Goal: Navigation & Orientation: Find specific page/section

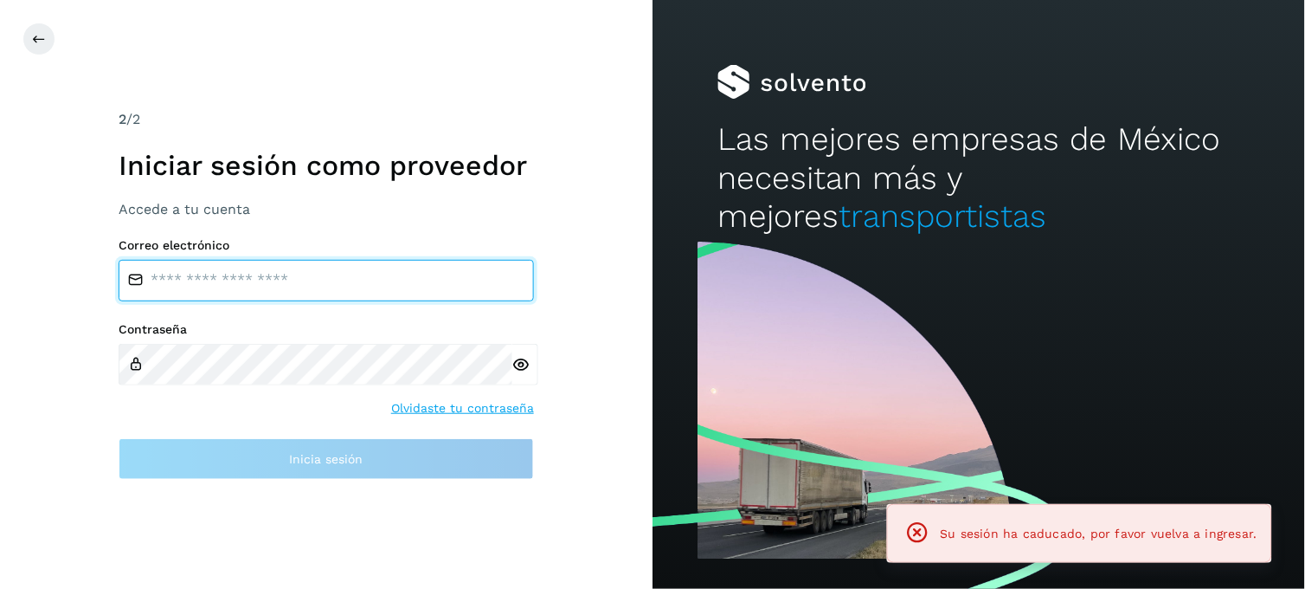
type input "**********"
click at [186, 279] on input "**********" at bounding box center [327, 281] width 416 height 42
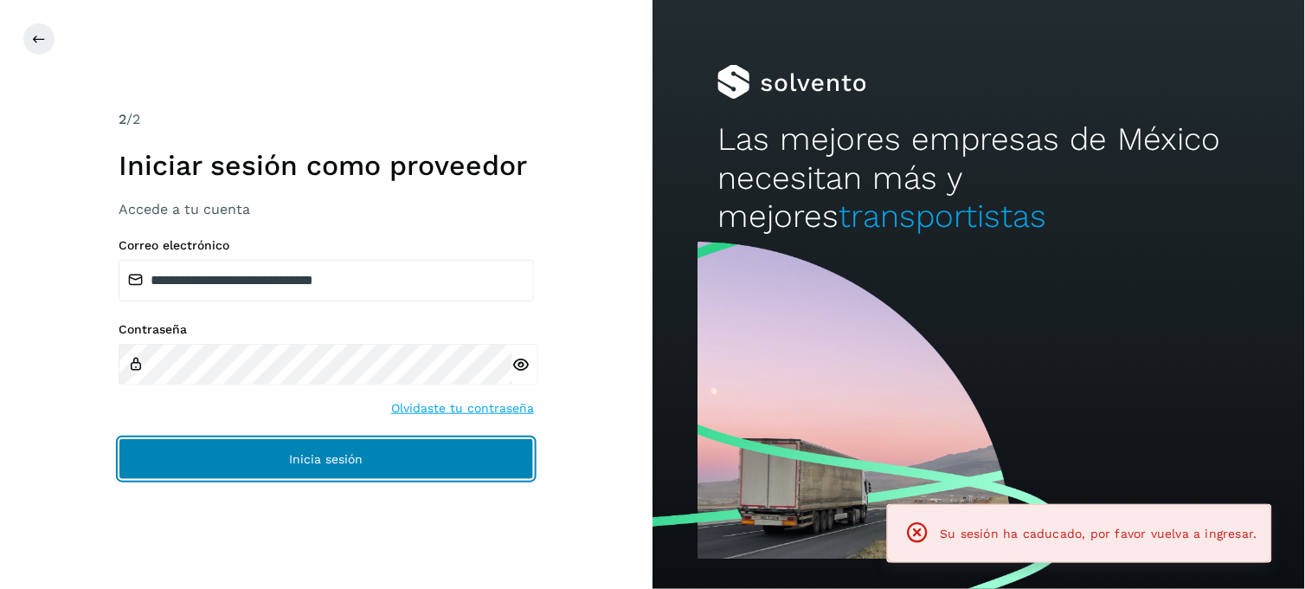
click at [246, 444] on button "Inicia sesión" at bounding box center [327, 459] width 416 height 42
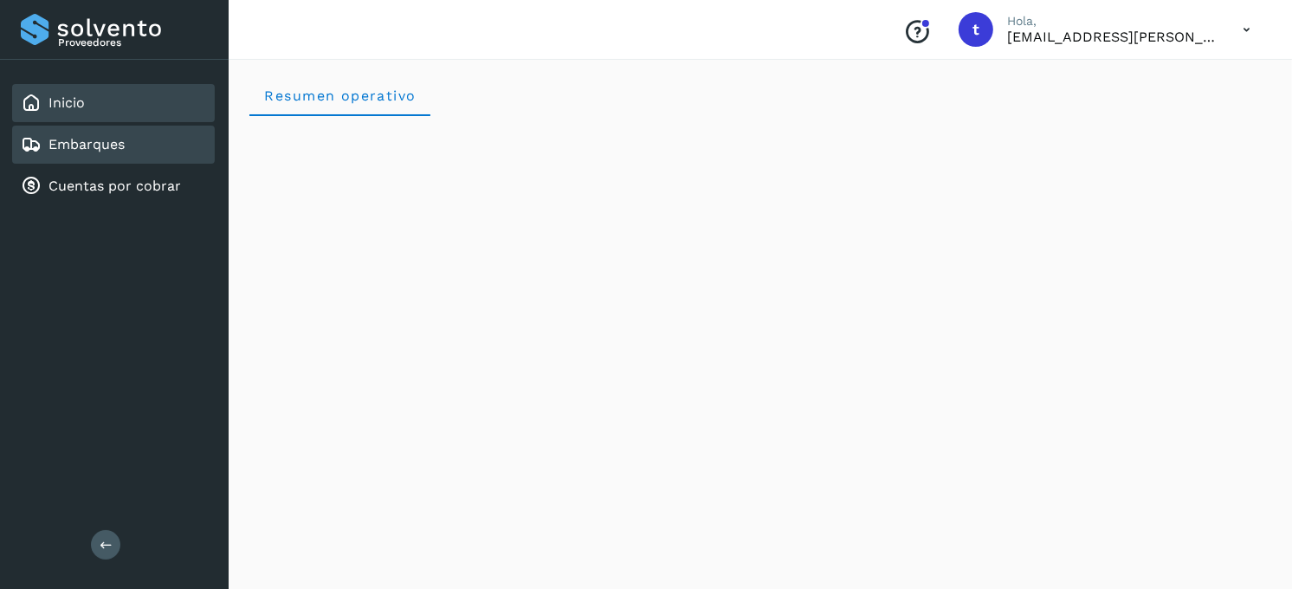
click at [74, 136] on link "Embarques" at bounding box center [86, 144] width 76 height 16
